Goal: Task Accomplishment & Management: Complete application form

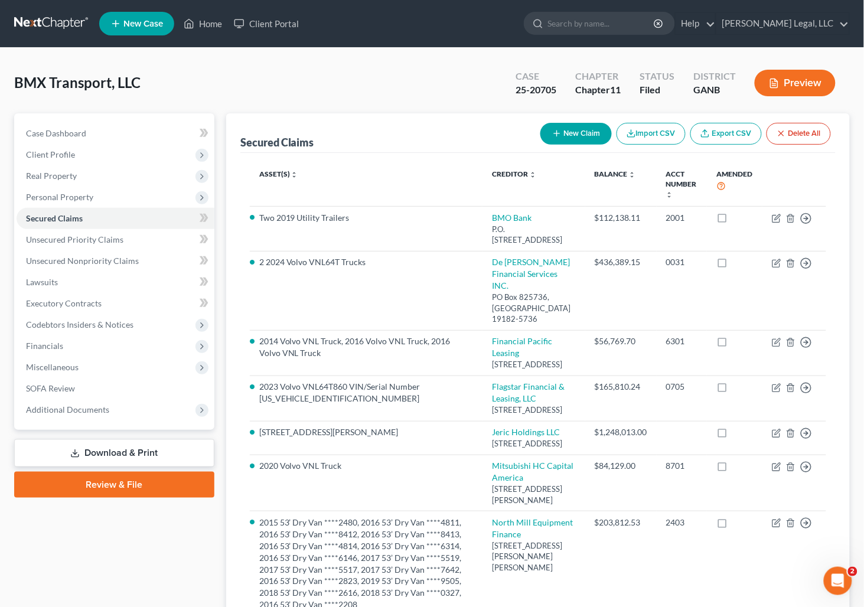
click at [48, 28] on link at bounding box center [52, 23] width 76 height 21
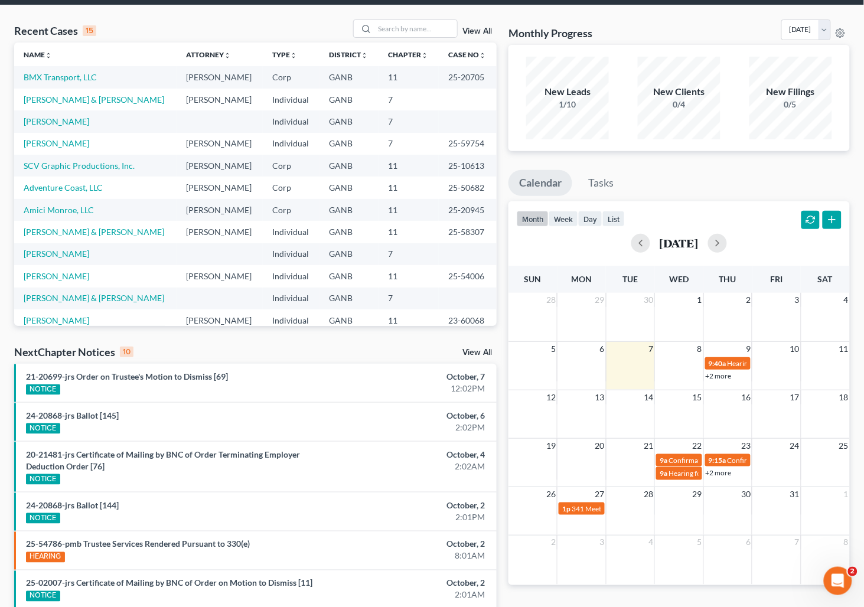
click at [475, 33] on link "View All" at bounding box center [477, 31] width 30 height 8
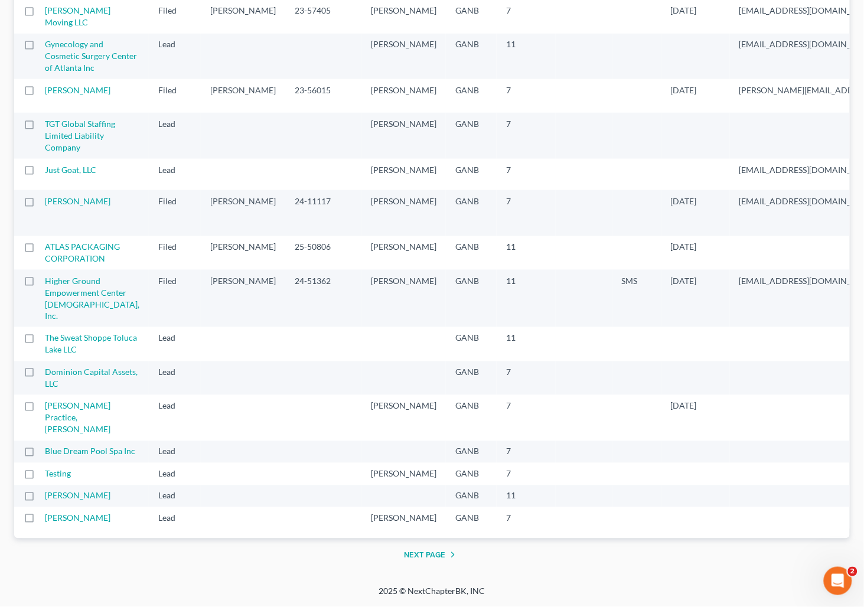
scroll to position [775, 0]
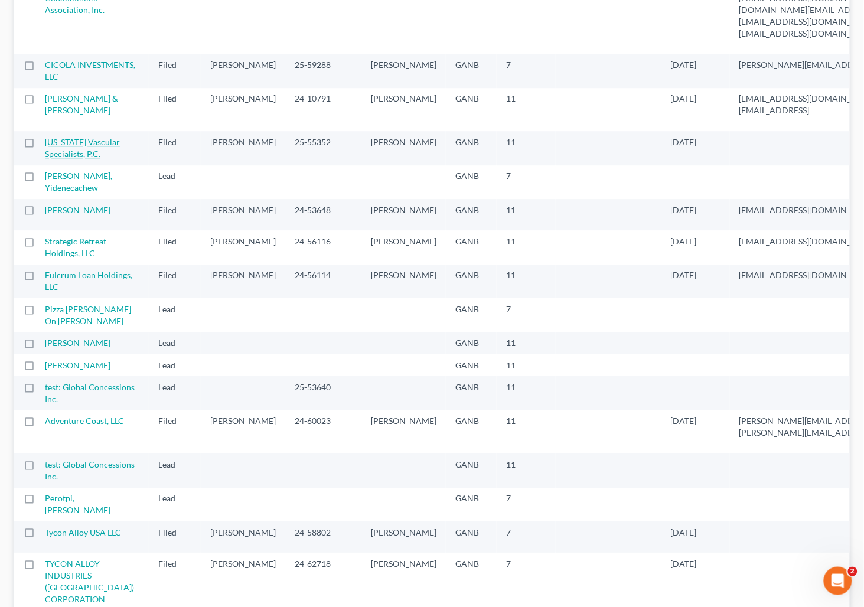
click at [52, 159] on link "[US_STATE] Vascular Specialists, P.C." at bounding box center [82, 148] width 75 height 22
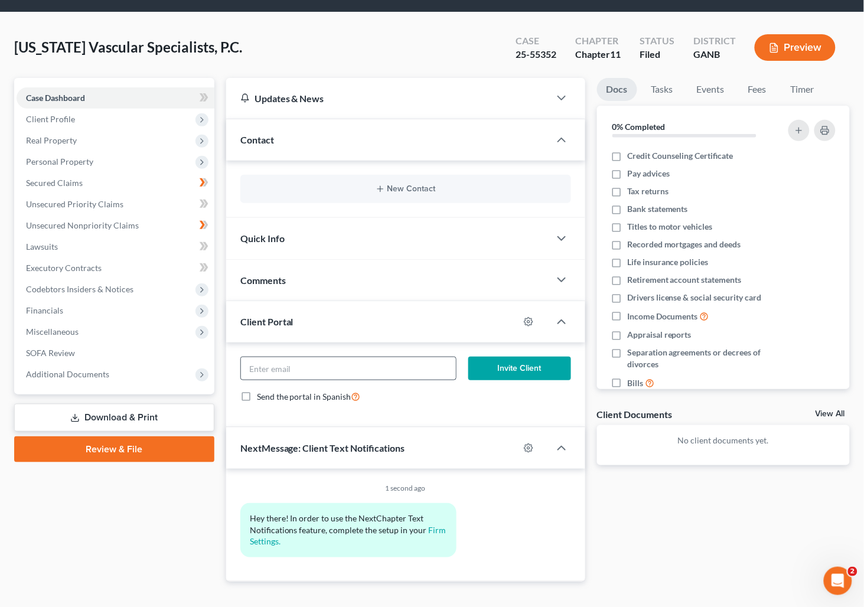
scroll to position [54, 0]
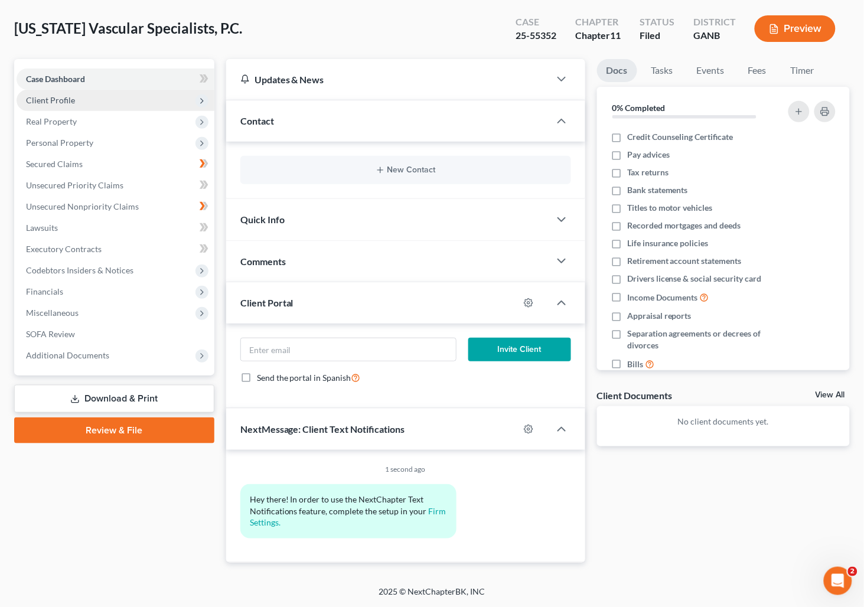
click at [96, 95] on span "Client Profile" at bounding box center [116, 100] width 198 height 21
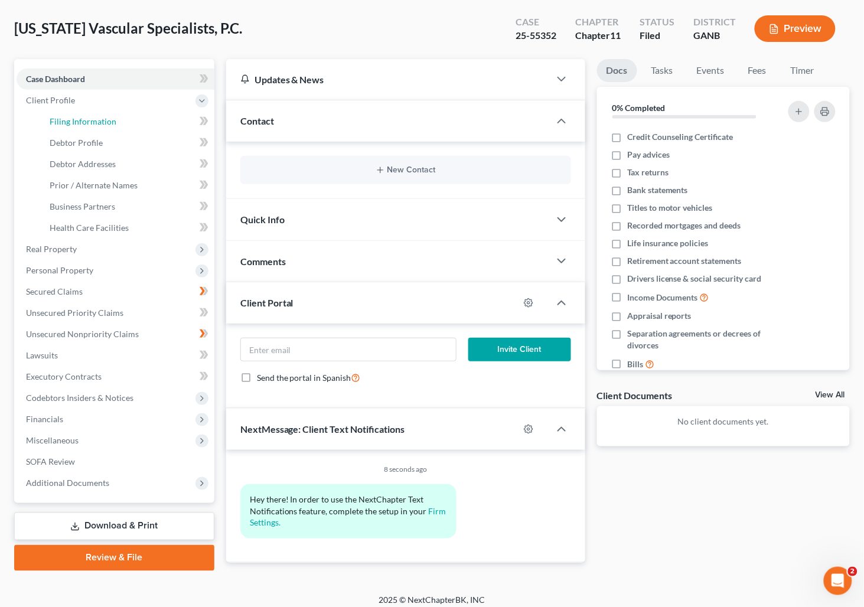
click at [83, 116] on span "Filing Information" at bounding box center [83, 121] width 67 height 10
select select "2"
select select "1"
select select "19"
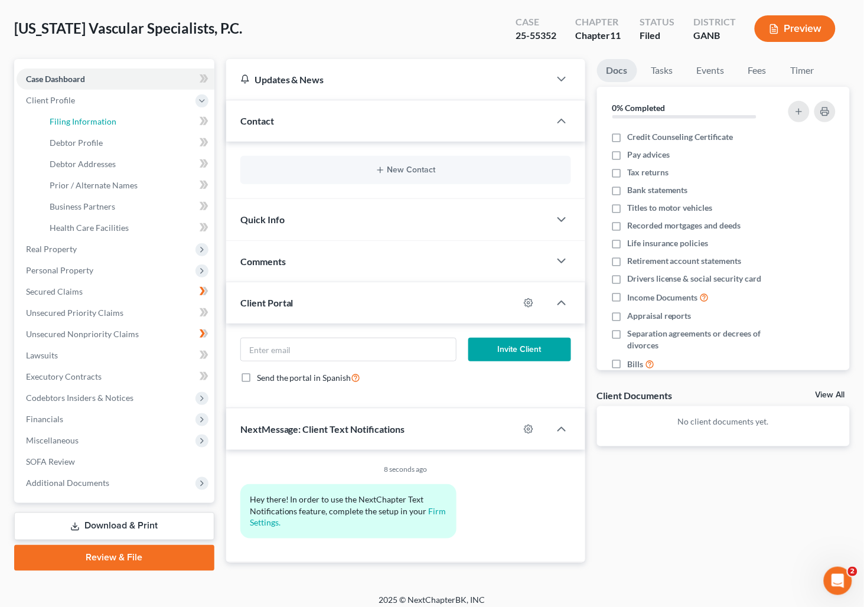
select select "0"
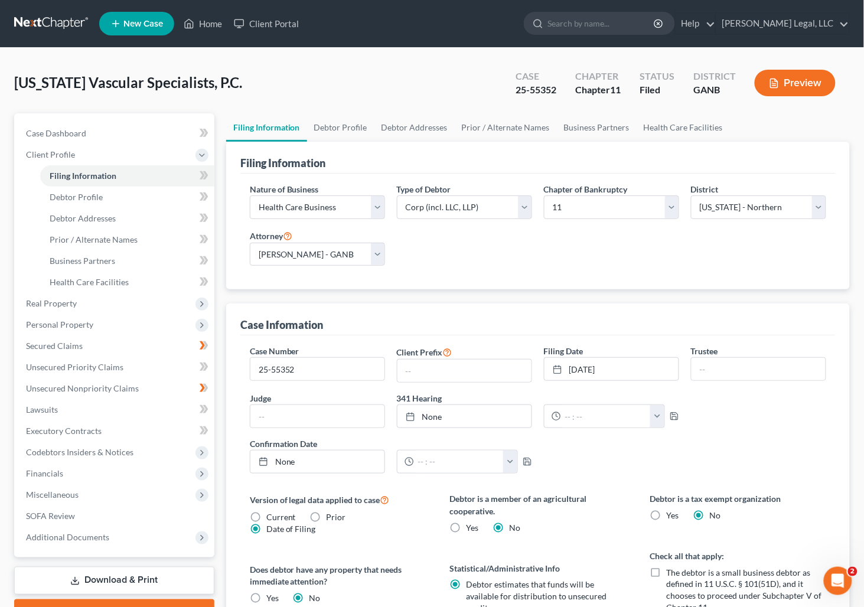
click at [48, 24] on link at bounding box center [52, 23] width 76 height 21
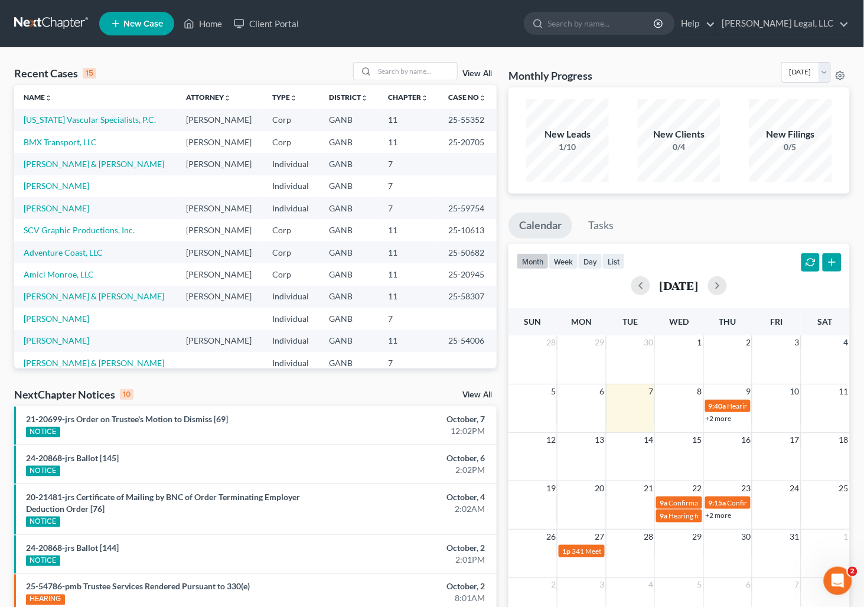
click at [471, 77] on link "View All" at bounding box center [477, 74] width 30 height 8
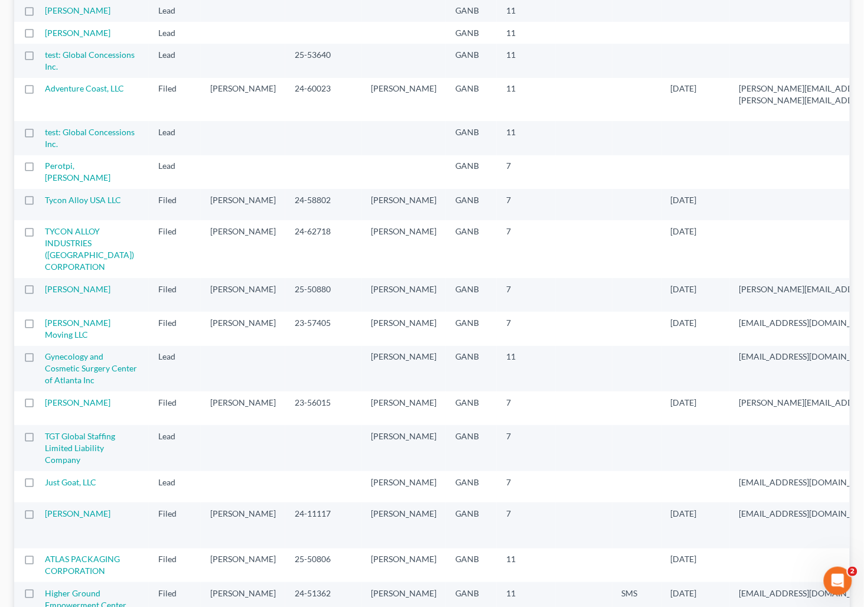
scroll to position [1255, 0]
